Goal: Use online tool/utility: Utilize a website feature to perform a specific function

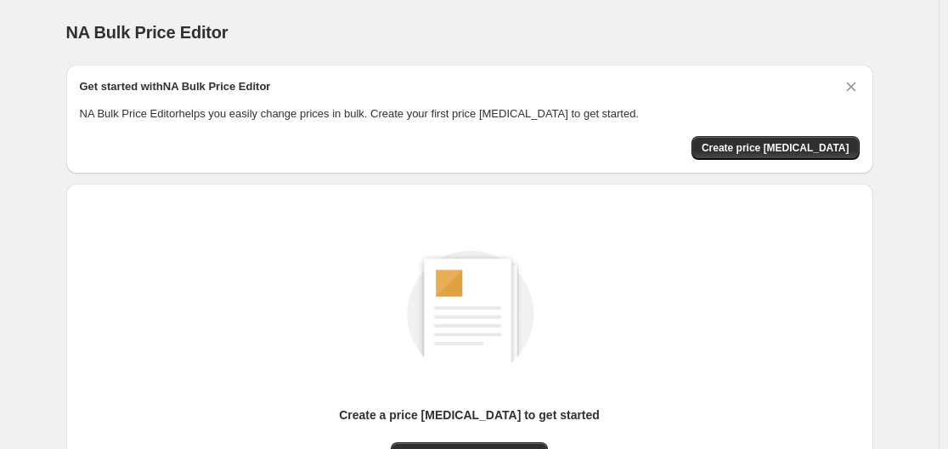
scroll to position [170, 0]
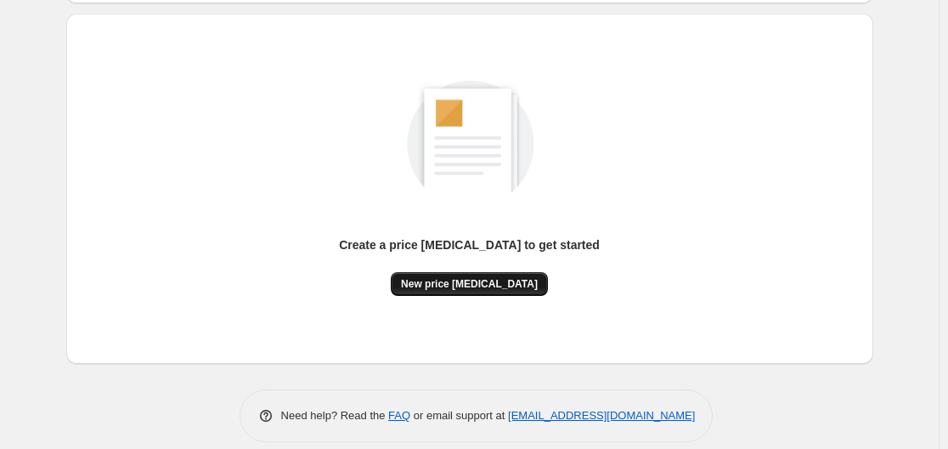
click at [465, 285] on span "New price [MEDICAL_DATA]" at bounding box center [469, 284] width 137 height 14
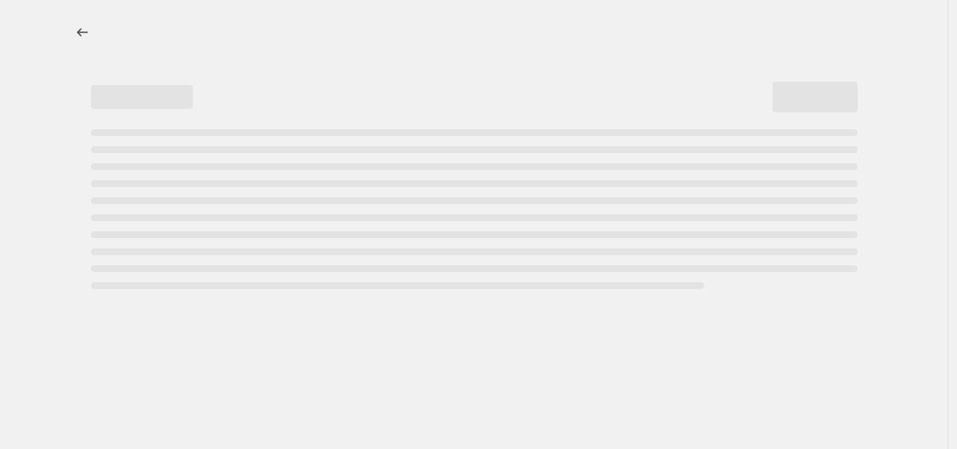
select select "percentage"
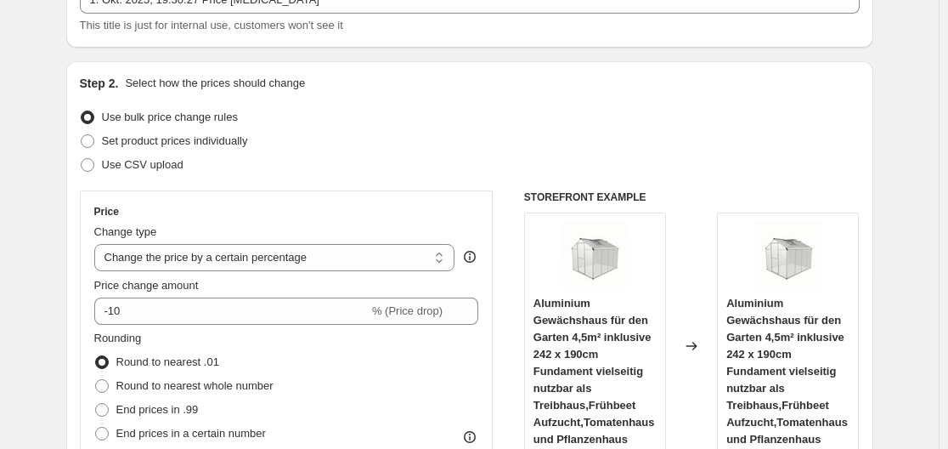
scroll to position [170, 0]
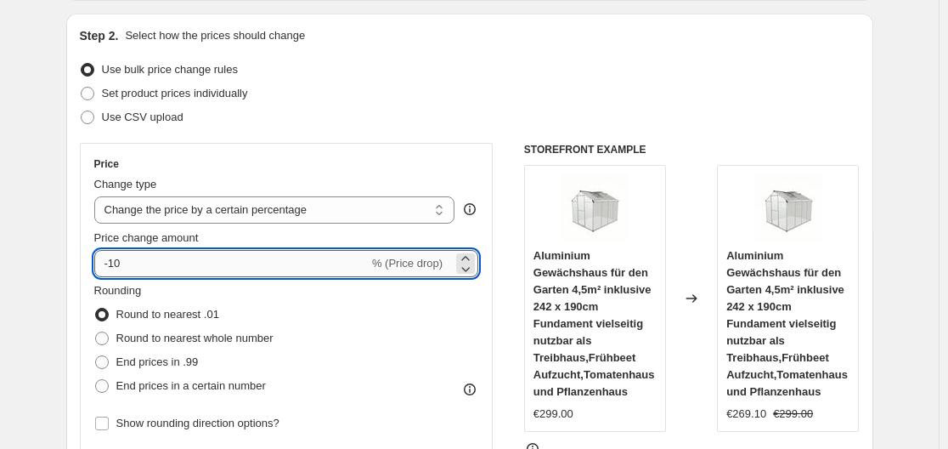
click at [168, 268] on input "-10" at bounding box center [231, 263] width 274 height 27
type input "-1"
type input "-35"
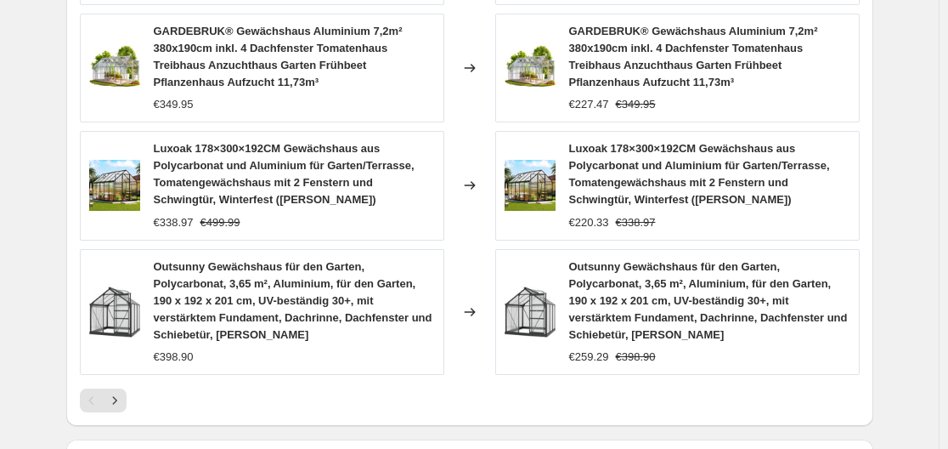
scroll to position [1414, 0]
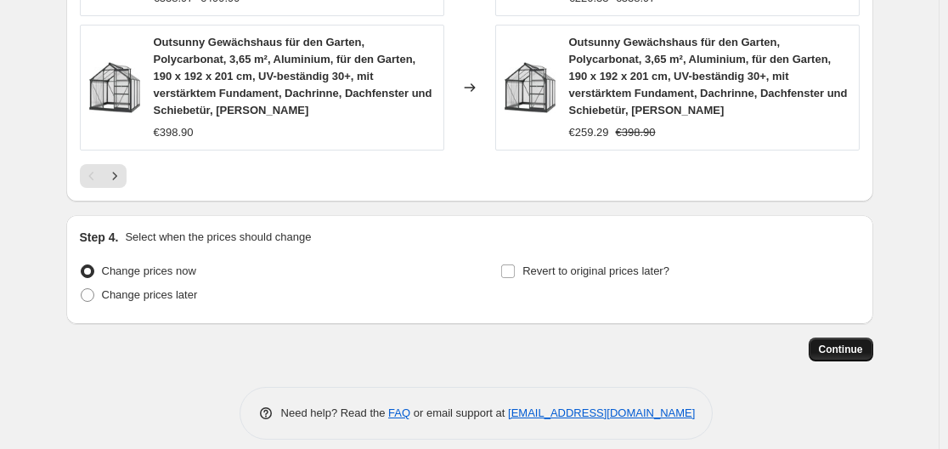
click at [858, 342] on span "Continue" at bounding box center [841, 349] width 44 height 14
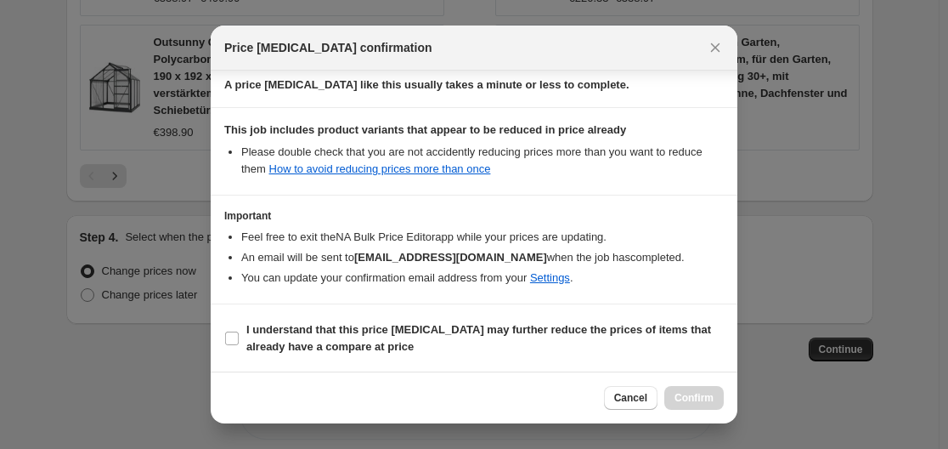
scroll to position [267, 0]
click at [240, 336] on label "I understand that this price change job may further reduce the prices of items …" at bounding box center [474, 337] width 500 height 41
click at [239, 336] on input "I understand that this price change job may further reduce the prices of items …" at bounding box center [232, 338] width 14 height 14
checkbox input "true"
drag, startPoint x: 696, startPoint y: 399, endPoint x: 687, endPoint y: 391, distance: 11.4
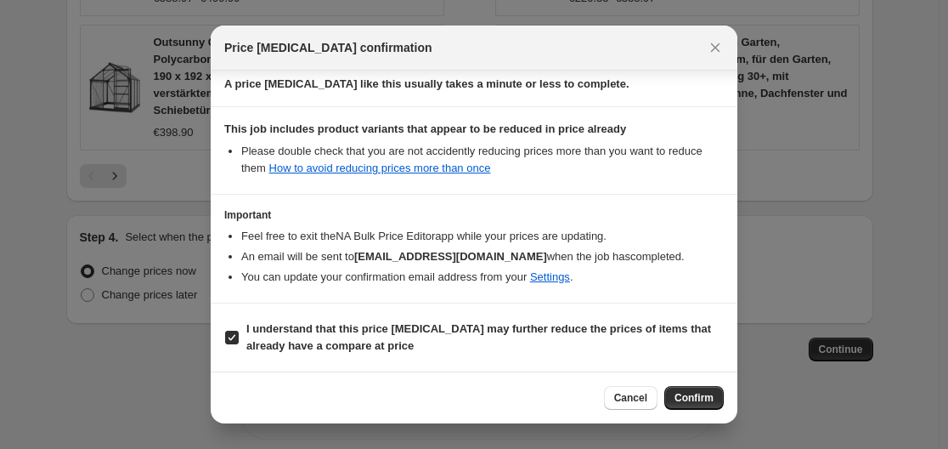
click at [693, 397] on span "Confirm" at bounding box center [694, 398] width 39 height 14
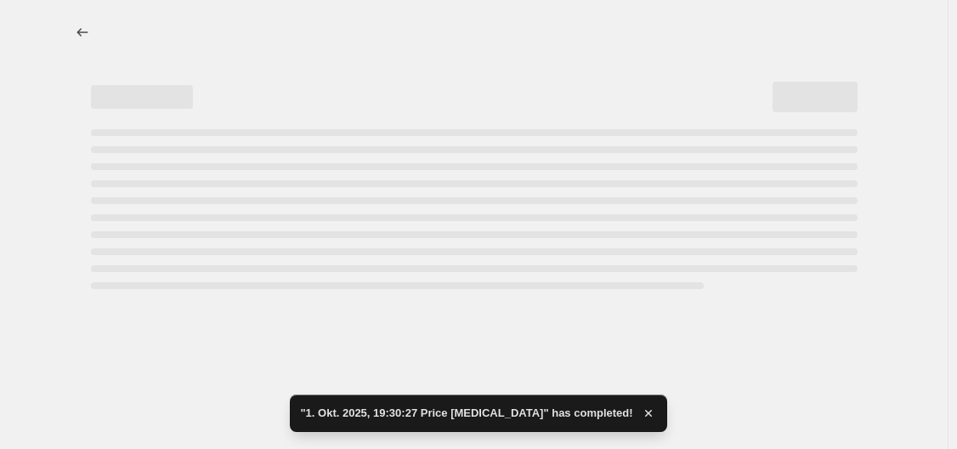
select select "percentage"
